Goal: Transaction & Acquisition: Register for event/course

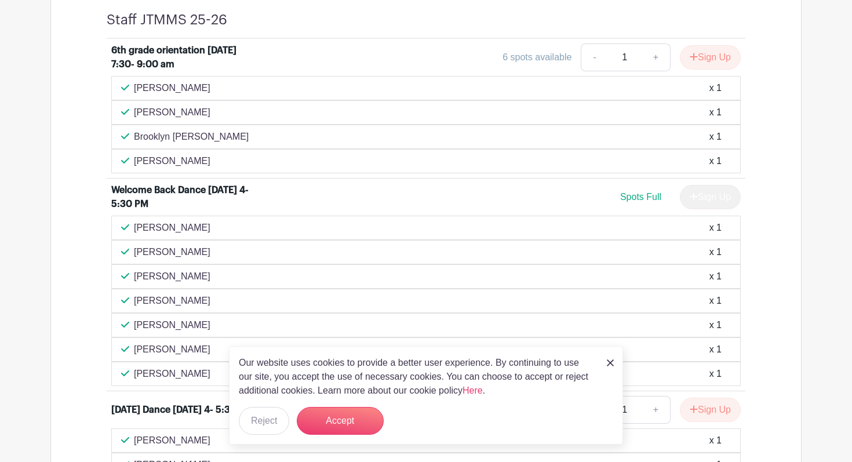
scroll to position [499, 0]
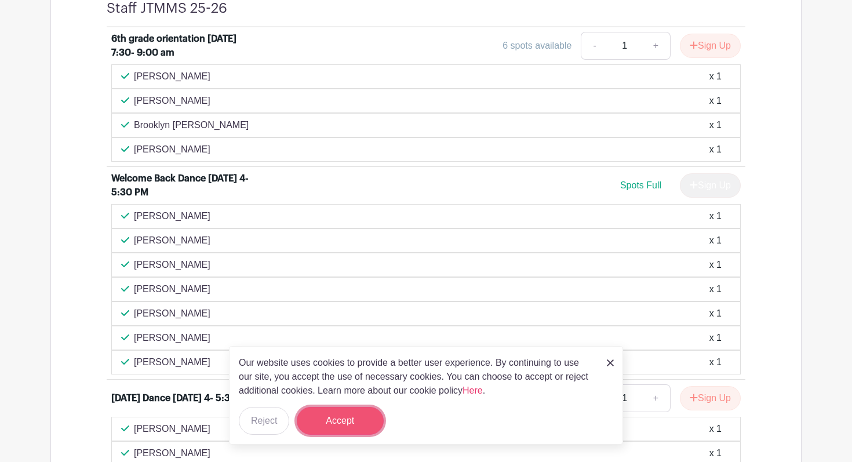
click at [368, 417] on button "Accept" at bounding box center [340, 421] width 87 height 28
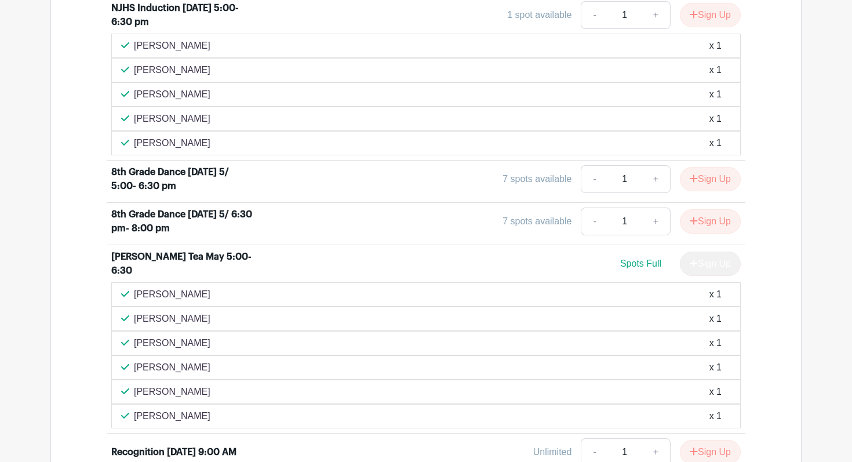
scroll to position [1196, 0]
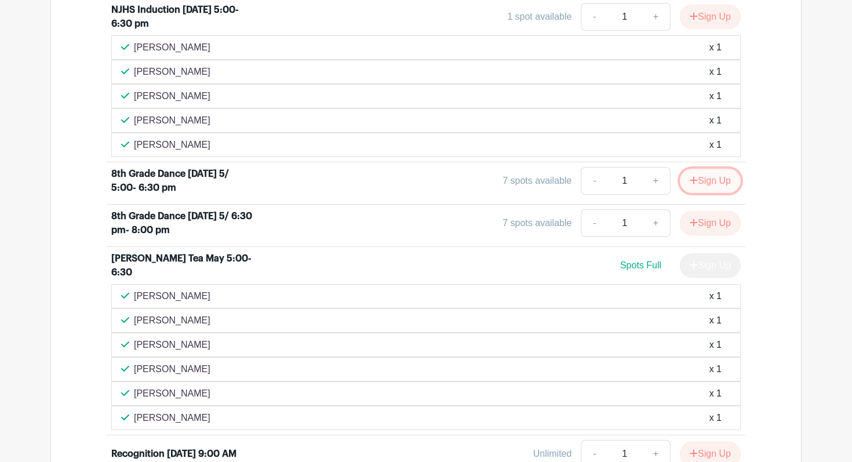
click at [703, 179] on button "Sign Up" at bounding box center [710, 181] width 61 height 24
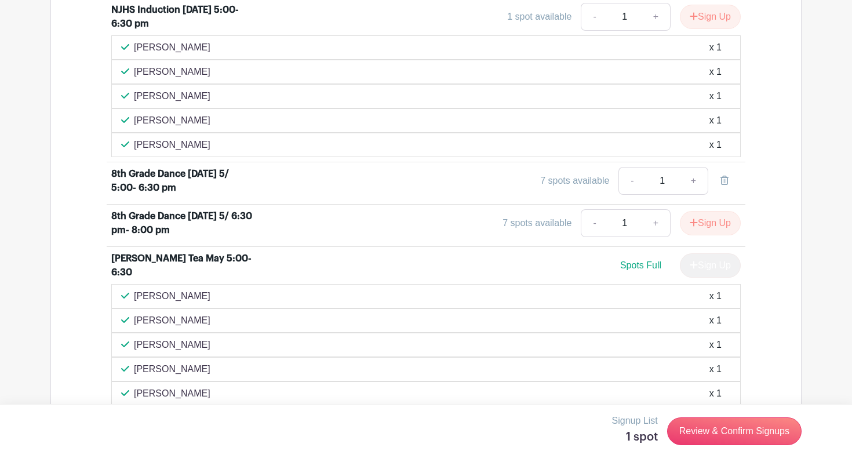
scroll to position [1220, 0]
click at [708, 432] on link "Review & Confirm Signups" at bounding box center [734, 431] width 134 height 28
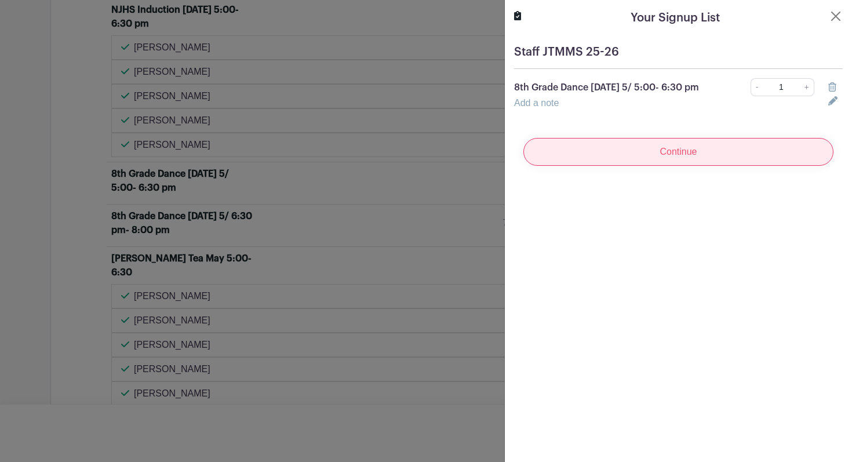
click at [721, 145] on input "Continue" at bounding box center [678, 152] width 310 height 28
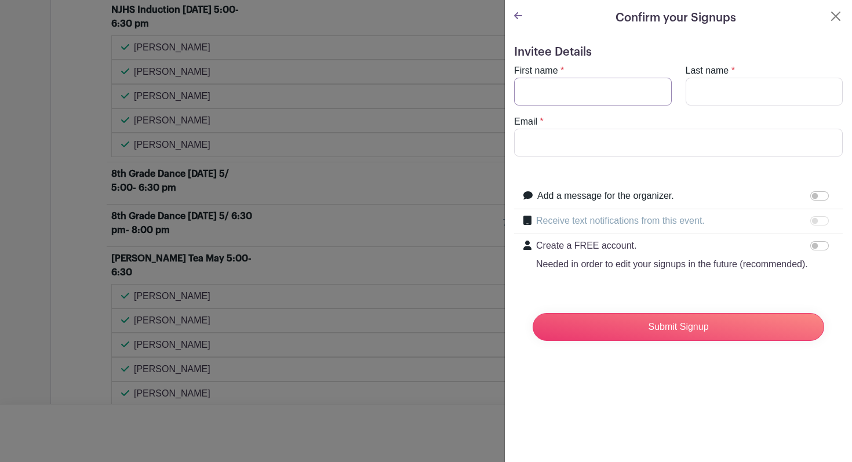
click at [606, 89] on input "First name" at bounding box center [593, 92] width 158 height 28
type input "[PERSON_NAME]"
type input "[EMAIL_ADDRESS][DOMAIN_NAME]"
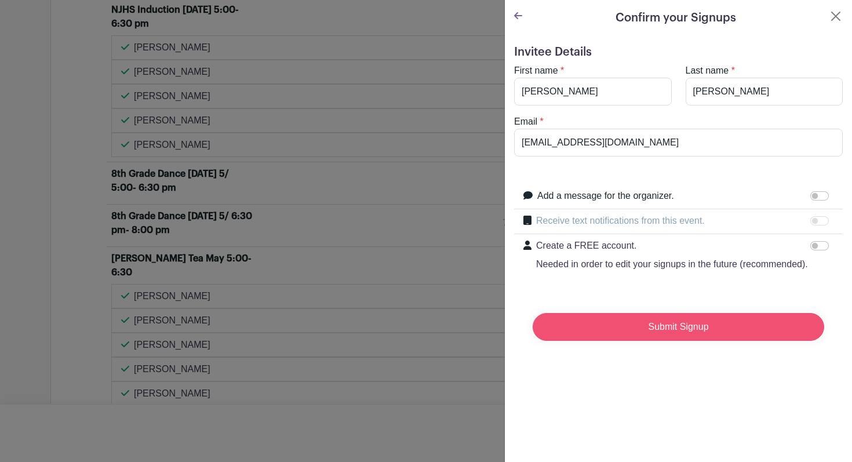
click at [669, 328] on input "Submit Signup" at bounding box center [677, 327] width 291 height 28
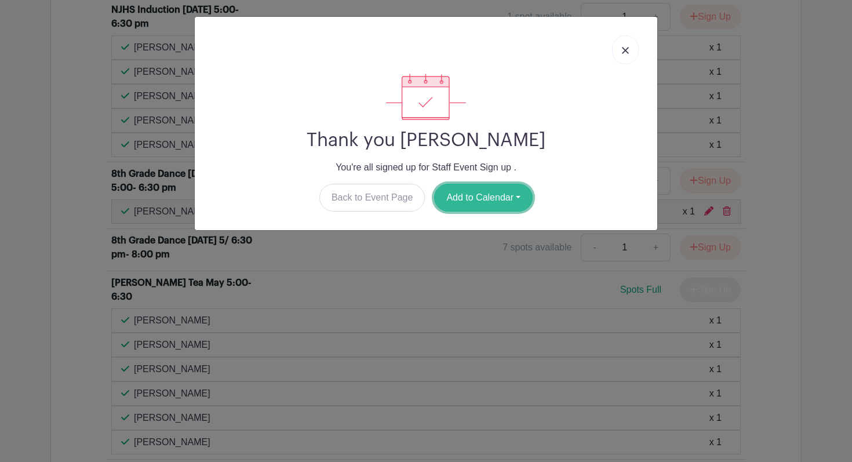
click at [499, 199] on button "Add to Calendar" at bounding box center [483, 198] width 98 height 28
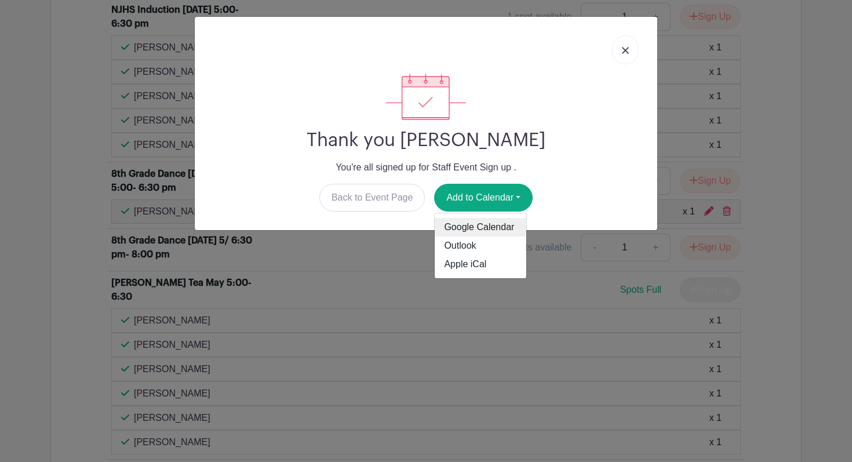
click at [483, 225] on link "Google Calendar" at bounding box center [481, 227] width 92 height 19
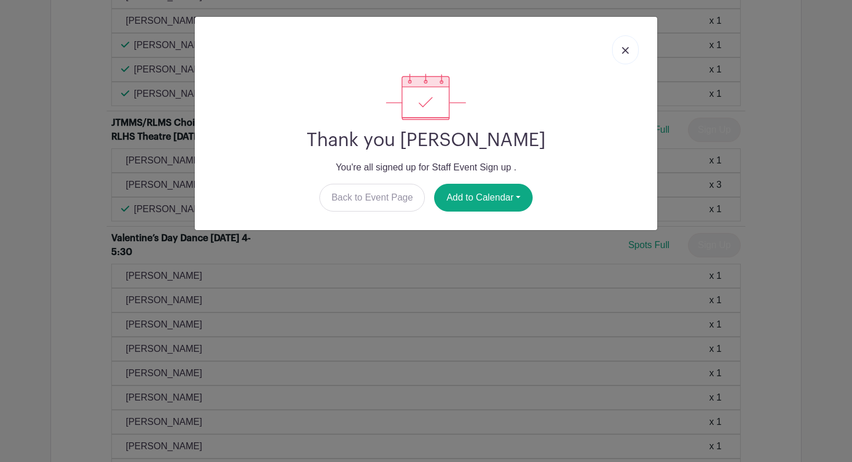
scroll to position [1878, 0]
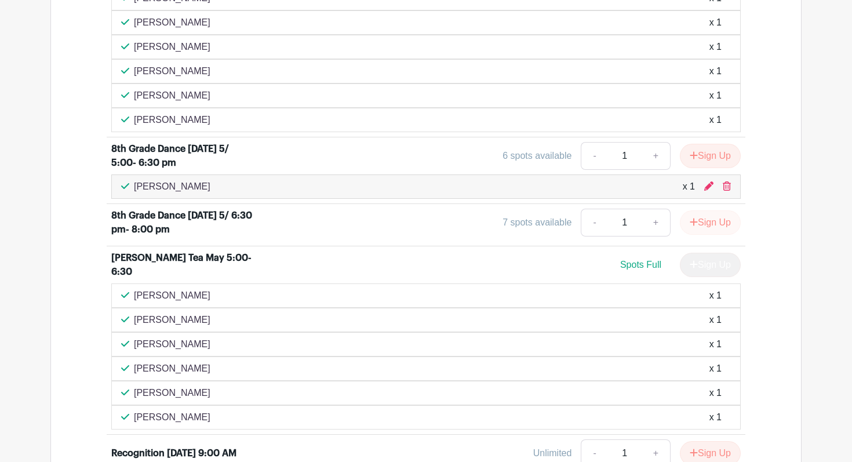
scroll to position [1342, 0]
click at [689, 221] on icon "submit" at bounding box center [693, 221] width 8 height 9
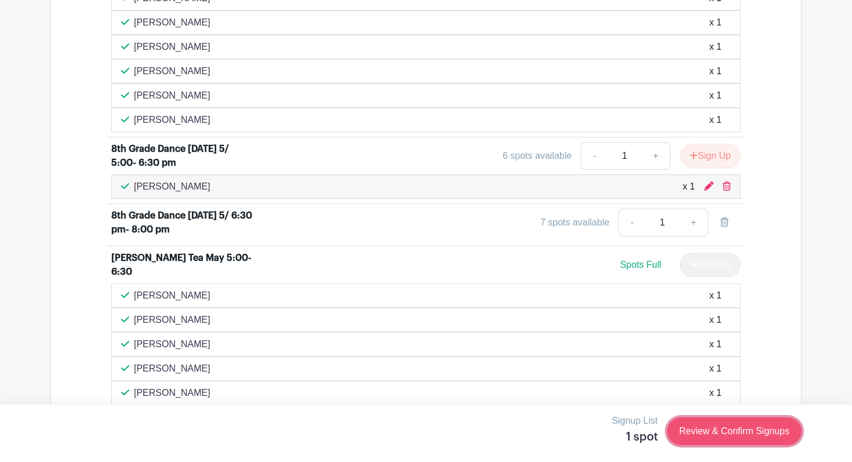
click at [717, 435] on link "Review & Confirm Signups" at bounding box center [734, 431] width 134 height 28
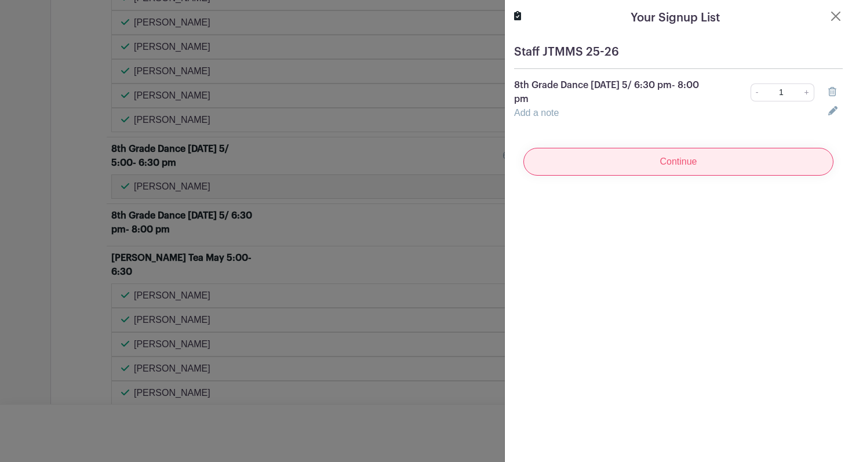
click at [782, 162] on input "Continue" at bounding box center [678, 162] width 310 height 28
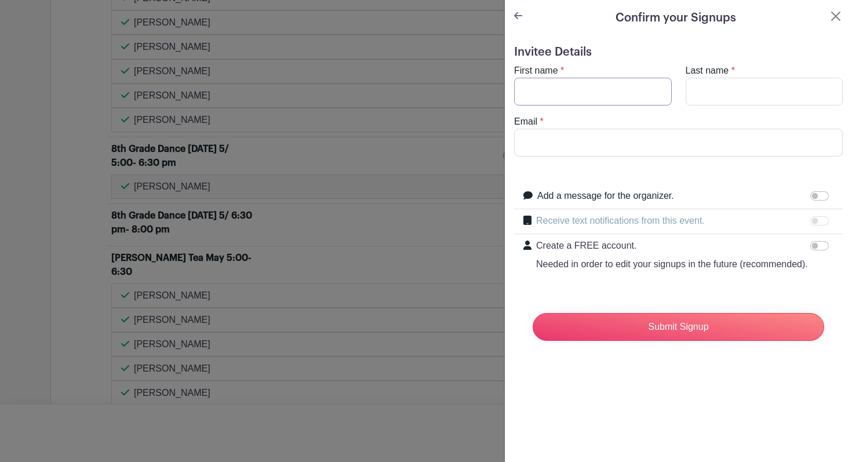
click at [648, 96] on input "First name" at bounding box center [593, 92] width 158 height 28
type input "[PERSON_NAME]"
type input "[EMAIL_ADDRESS][DOMAIN_NAME]"
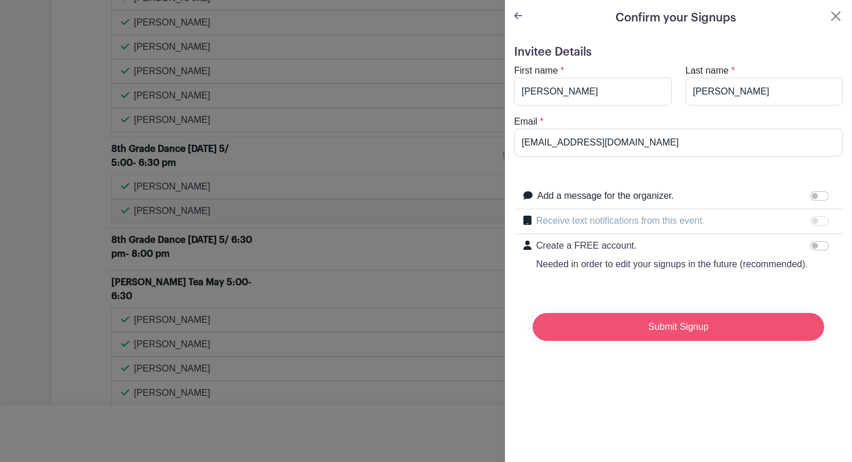
click at [677, 328] on input "Submit Signup" at bounding box center [677, 327] width 291 height 28
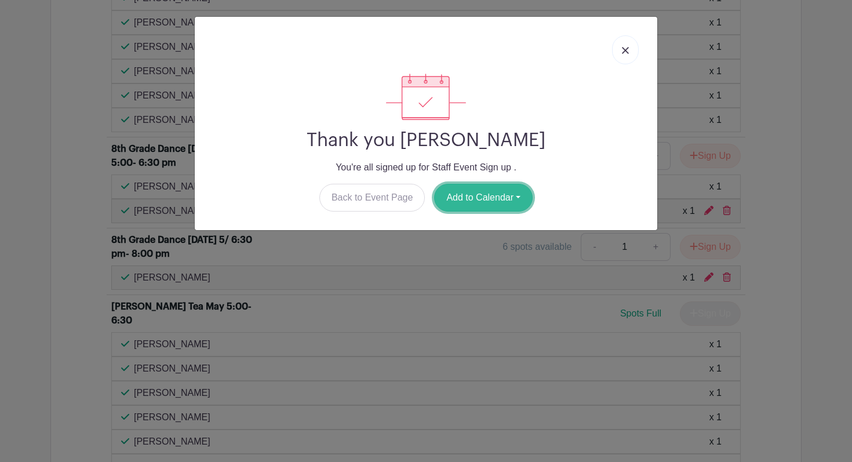
click at [496, 193] on button "Add to Calendar" at bounding box center [483, 198] width 98 height 28
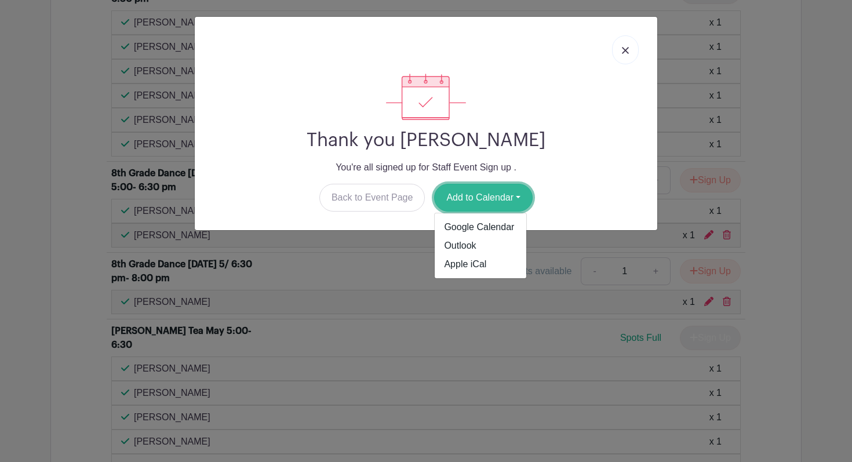
scroll to position [1367, 0]
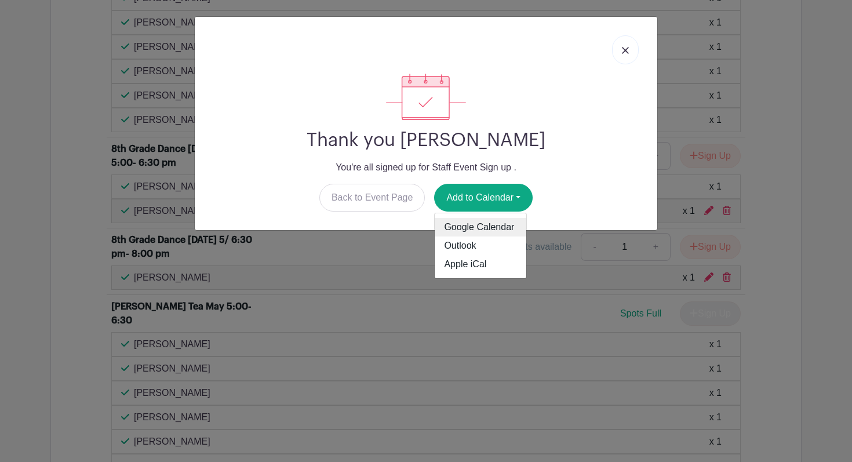
click at [477, 228] on link "Google Calendar" at bounding box center [481, 227] width 92 height 19
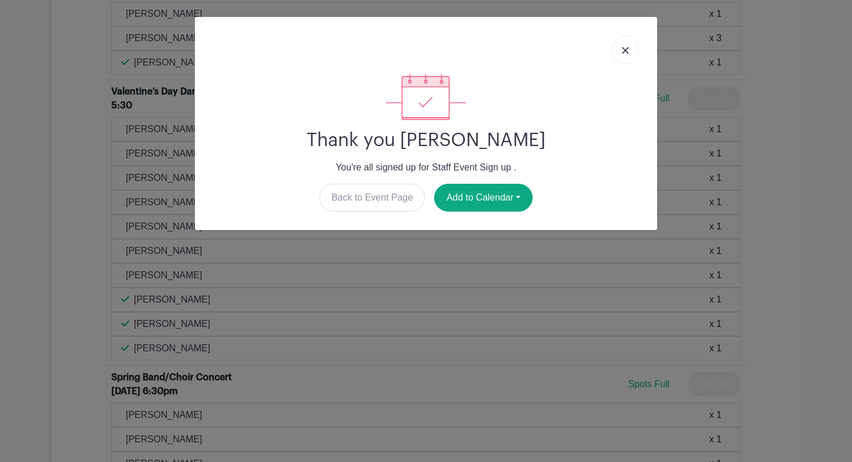
scroll to position [1927, 0]
